Goal: Task Accomplishment & Management: Manage account settings

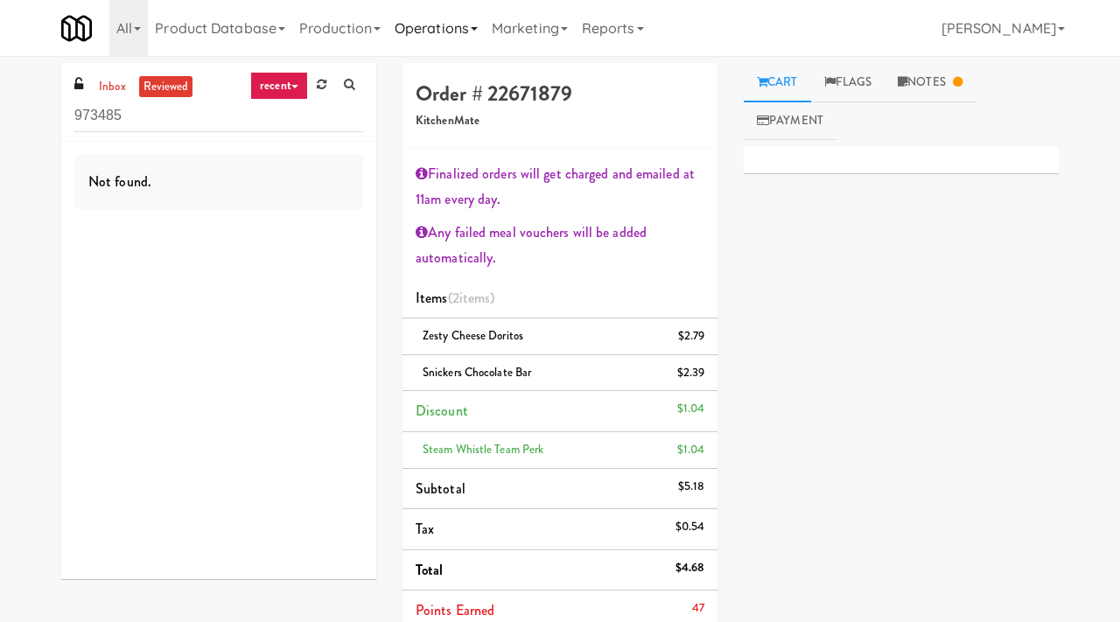
click at [469, 28] on link "Operations" at bounding box center [436, 28] width 97 height 56
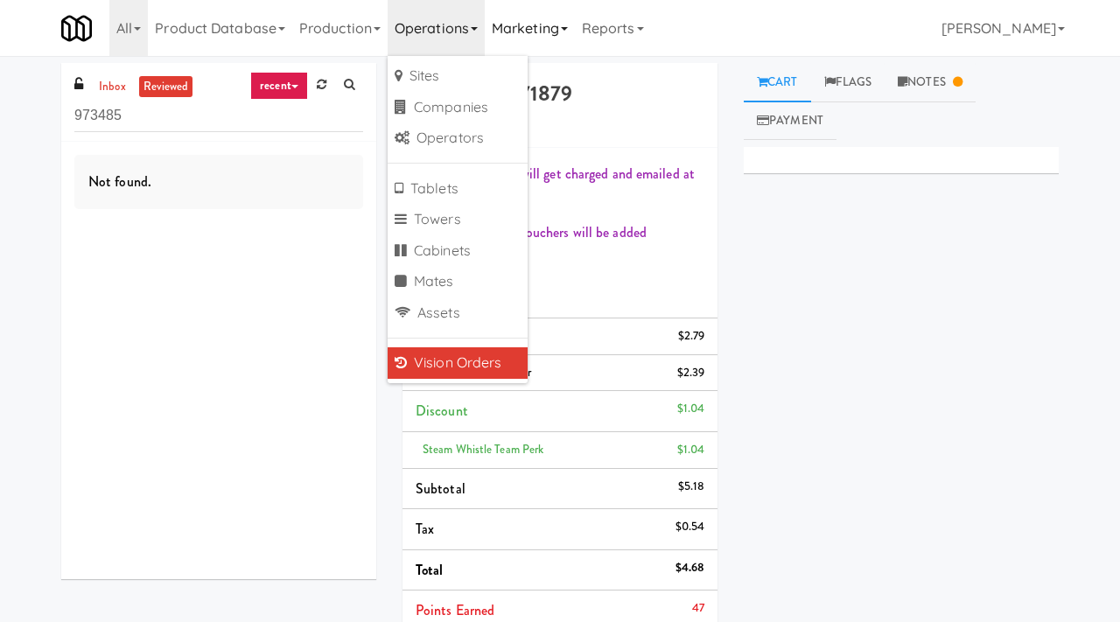
click at [503, 24] on link "Marketing" at bounding box center [530, 28] width 90 height 56
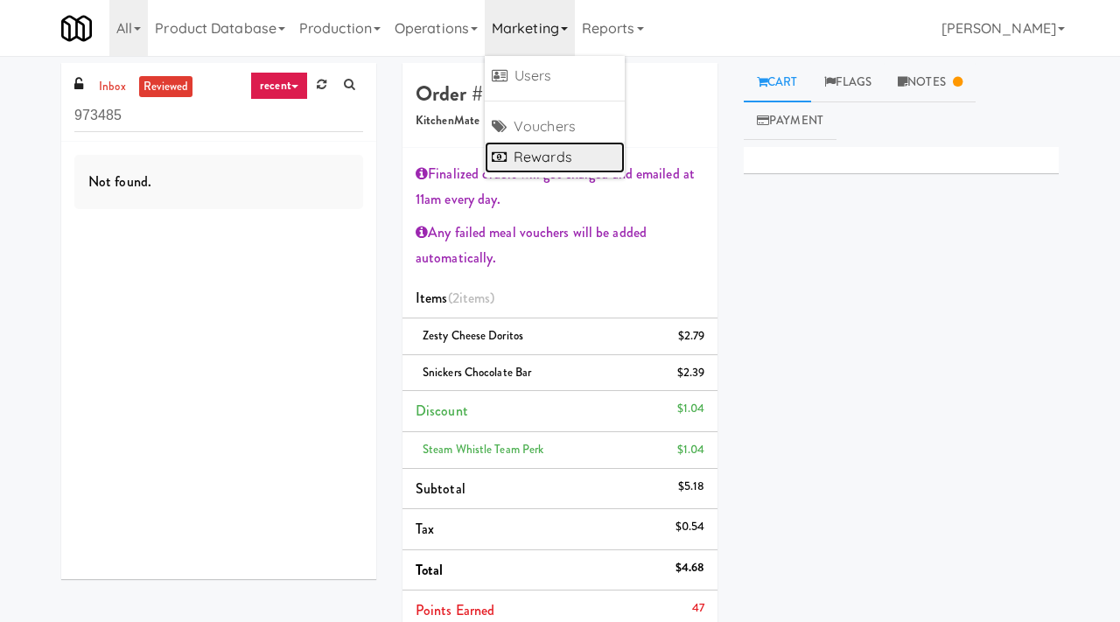
click at [531, 146] on link "Rewards" at bounding box center [555, 158] width 140 height 32
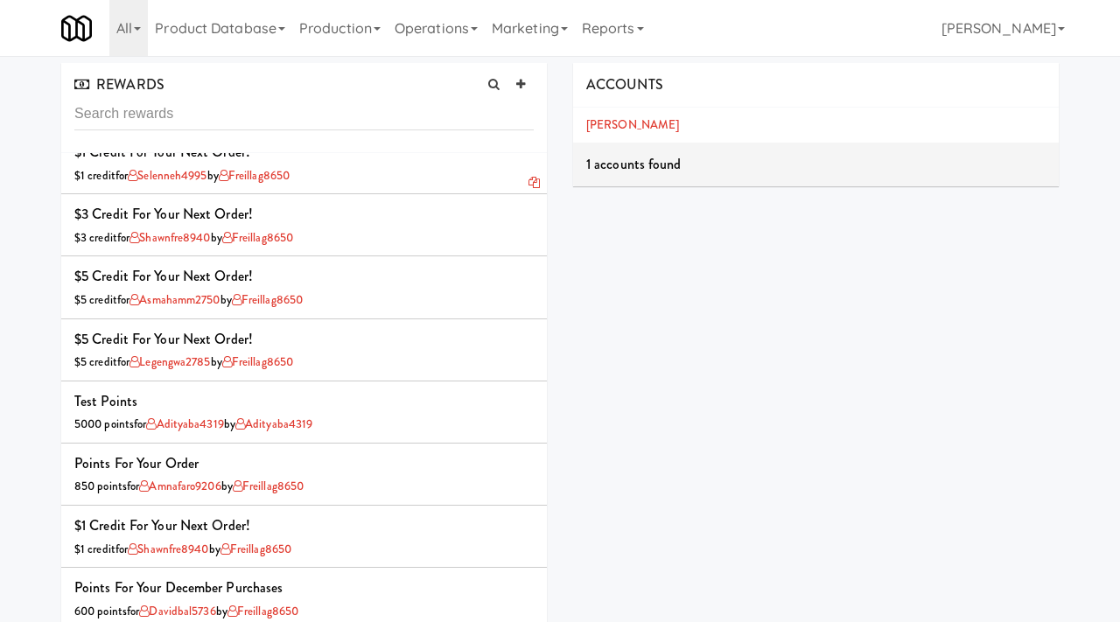
scroll to position [148, 0]
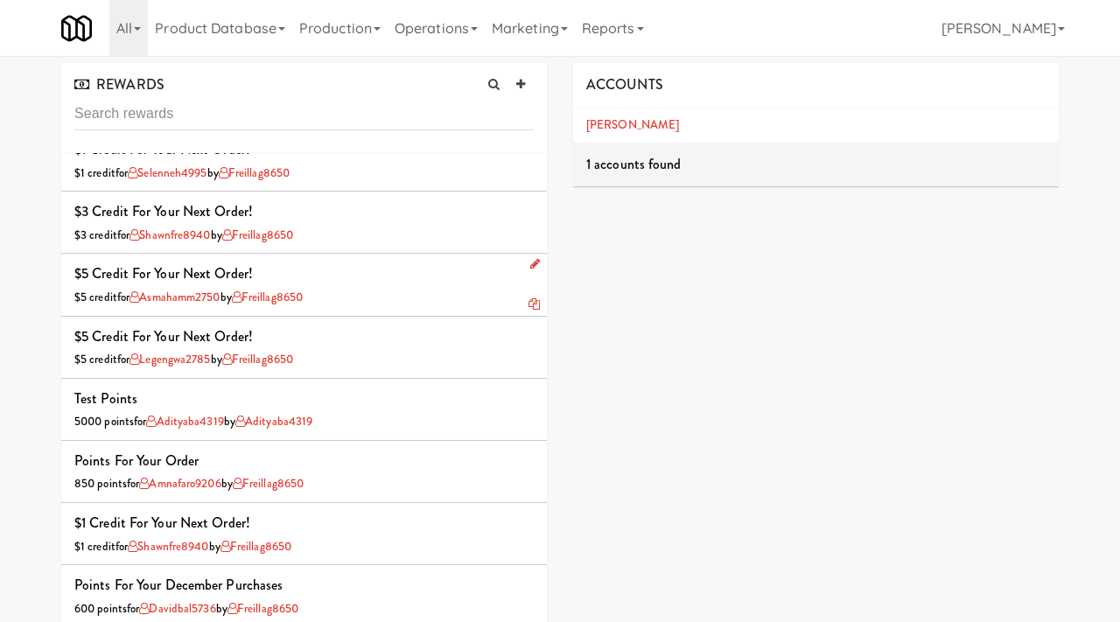
click at [533, 304] on icon at bounding box center [534, 303] width 11 height 11
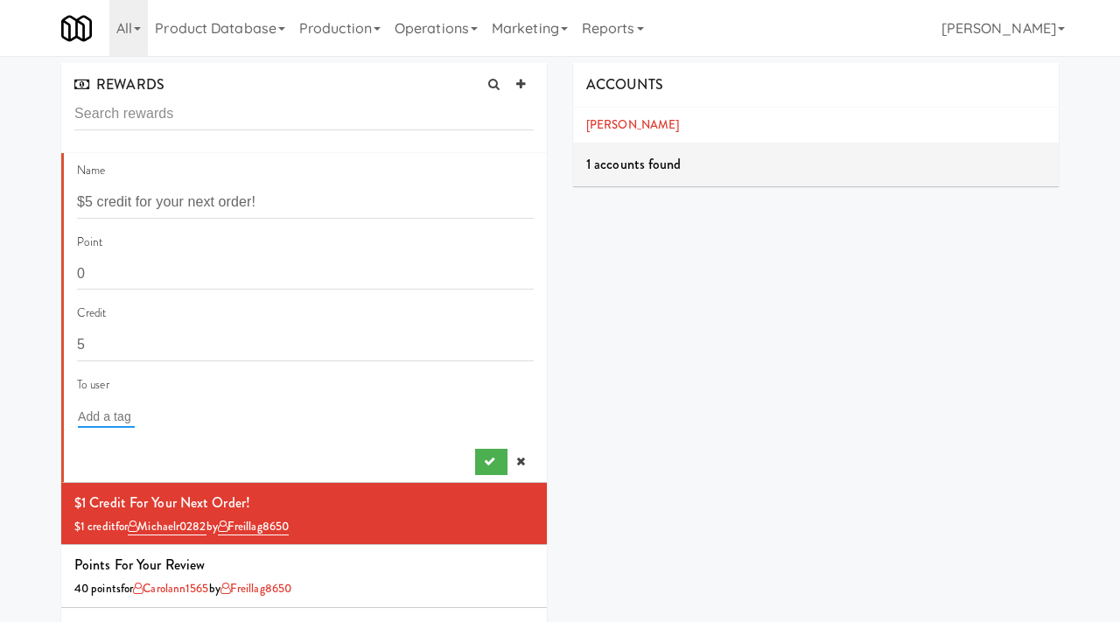
click at [113, 415] on input "text" at bounding box center [106, 416] width 57 height 23
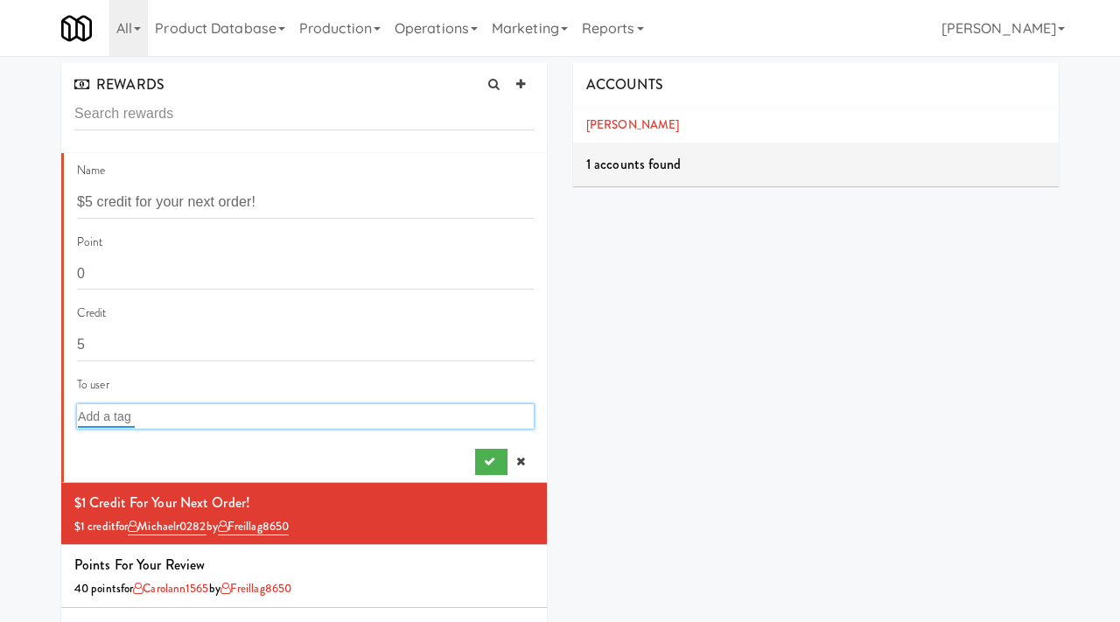
paste input "alexande8895"
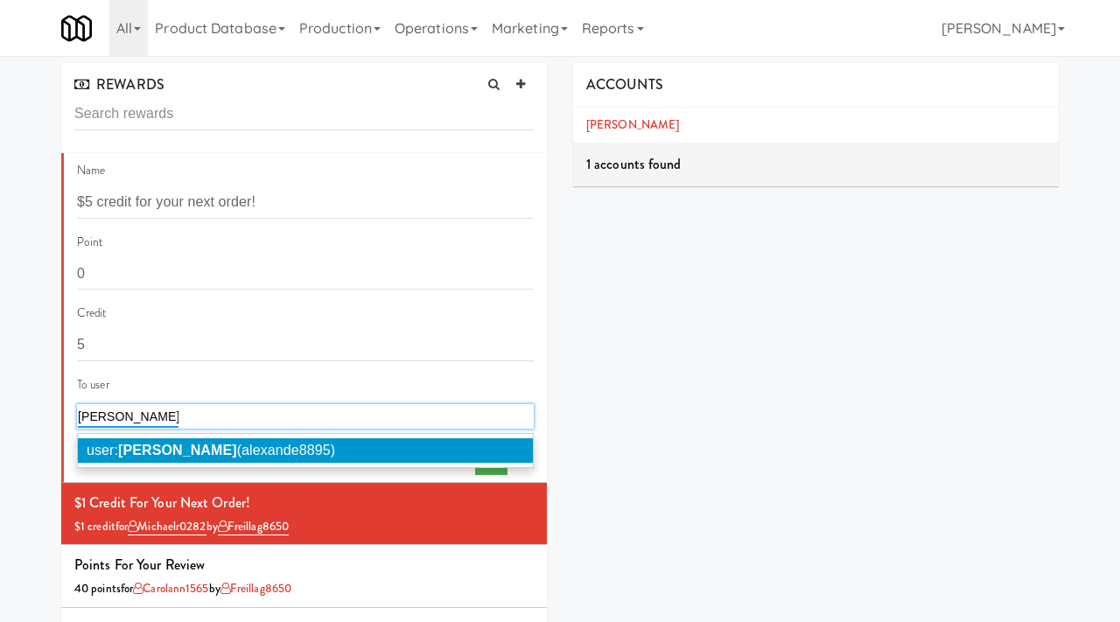
type input "alexander willows"
click at [234, 452] on em "Alexander Willows" at bounding box center [177, 450] width 119 height 15
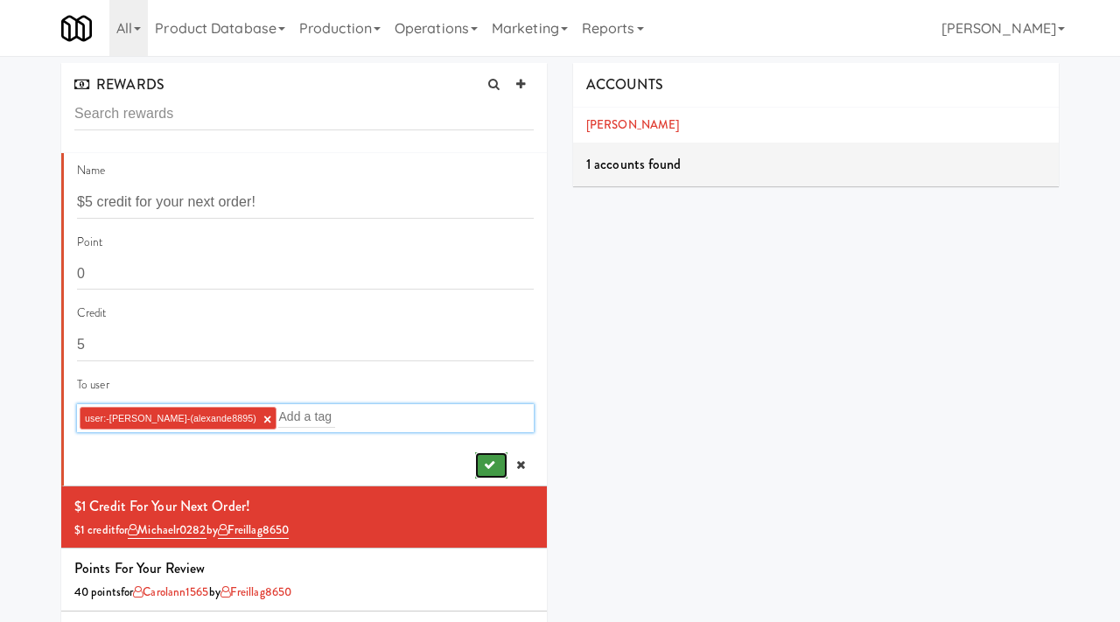
click at [484, 463] on icon "submit" at bounding box center [489, 465] width 11 height 11
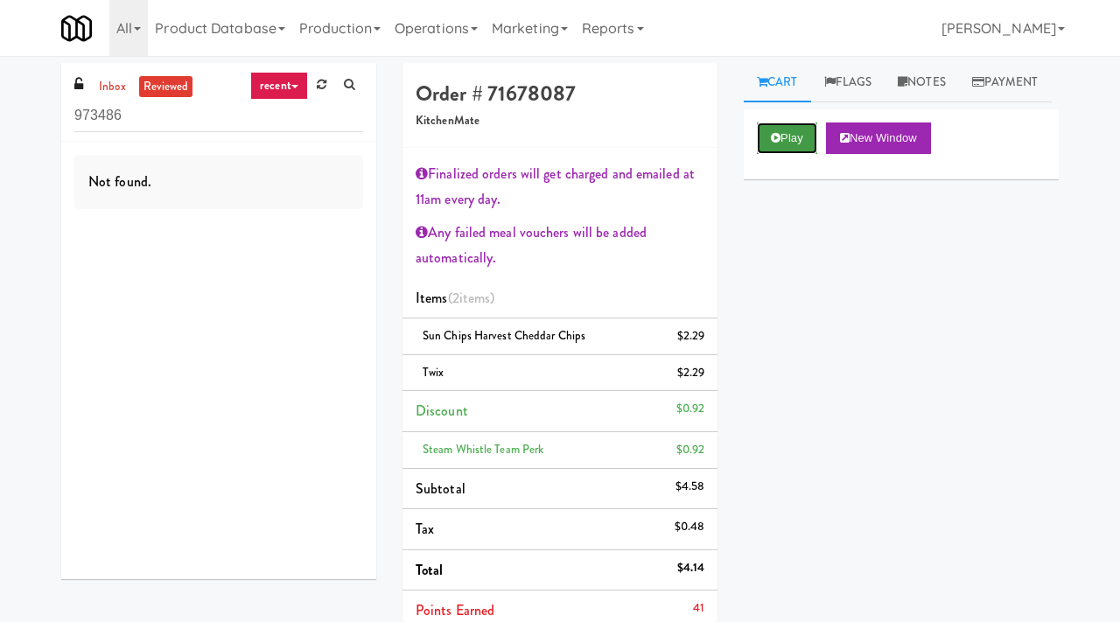
click at [795, 154] on button "Play" at bounding box center [787, 139] width 60 height 32
